Goal: Information Seeking & Learning: Learn about a topic

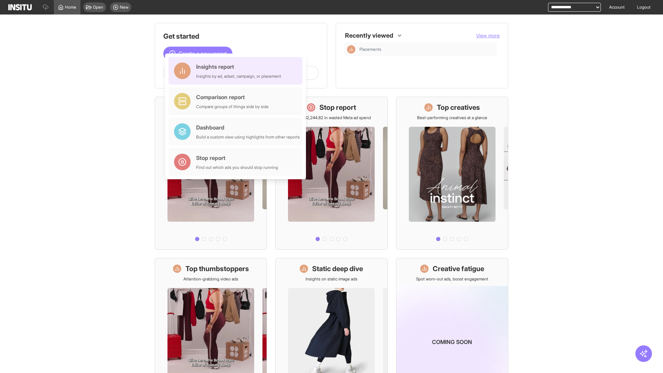
click at [237, 71] on div "Insights report Insights by ad, adset, campaign, or placement" at bounding box center [238, 71] width 85 height 17
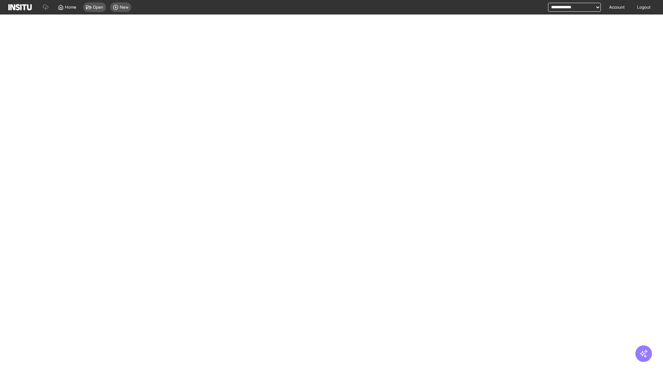
select select "**"
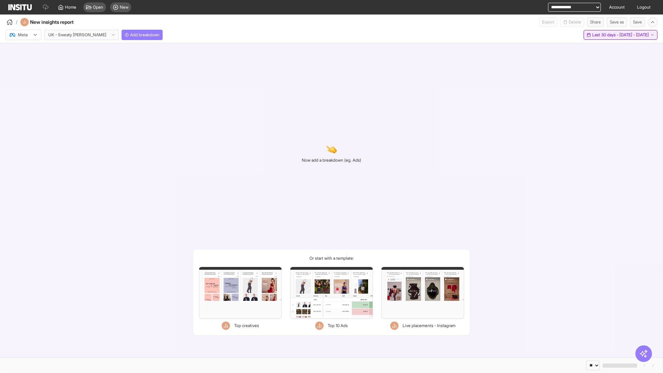
click at [604, 35] on span "Last 30 days - [DATE] - [DATE]" at bounding box center [620, 35] width 57 height 6
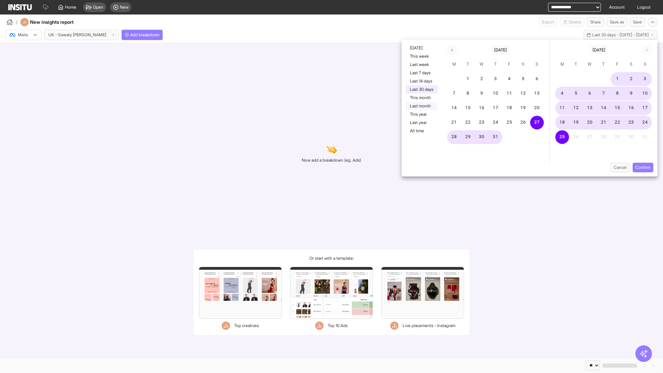
click at [421, 106] on button "Last month" at bounding box center [422, 106] width 32 height 8
